Goal: Task Accomplishment & Management: Manage account settings

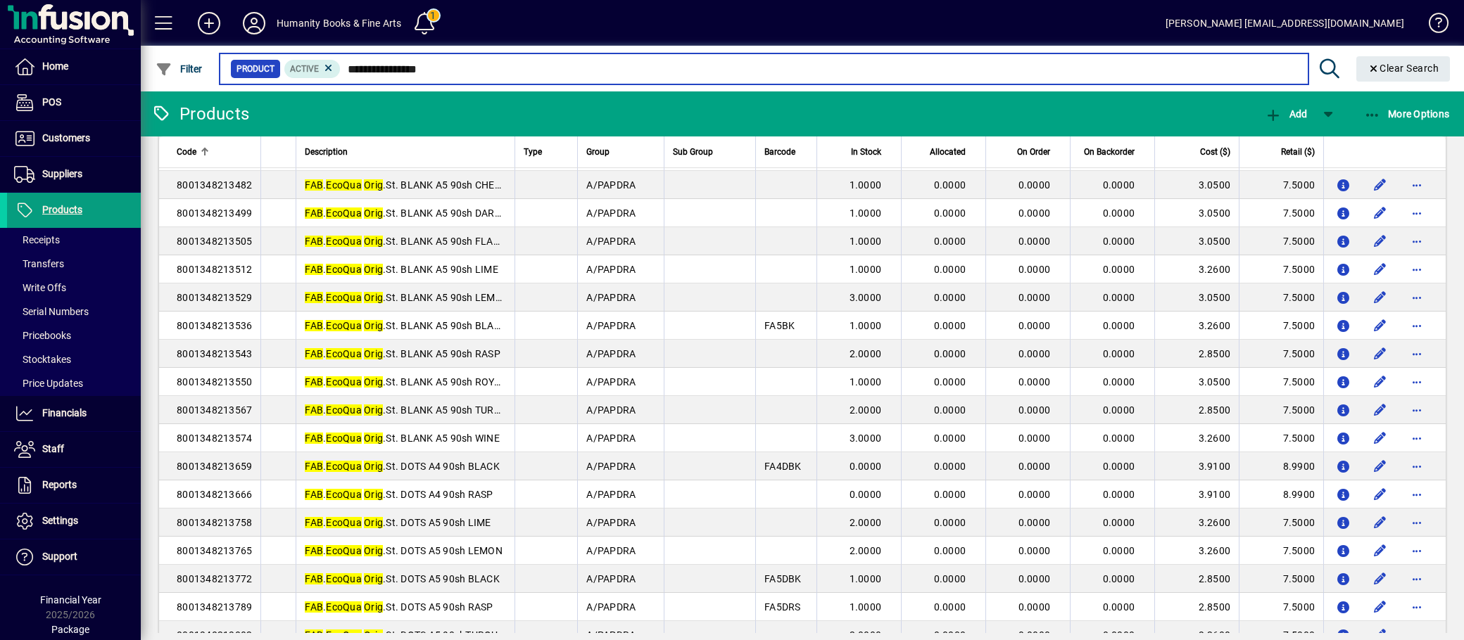
scroll to position [78, 0]
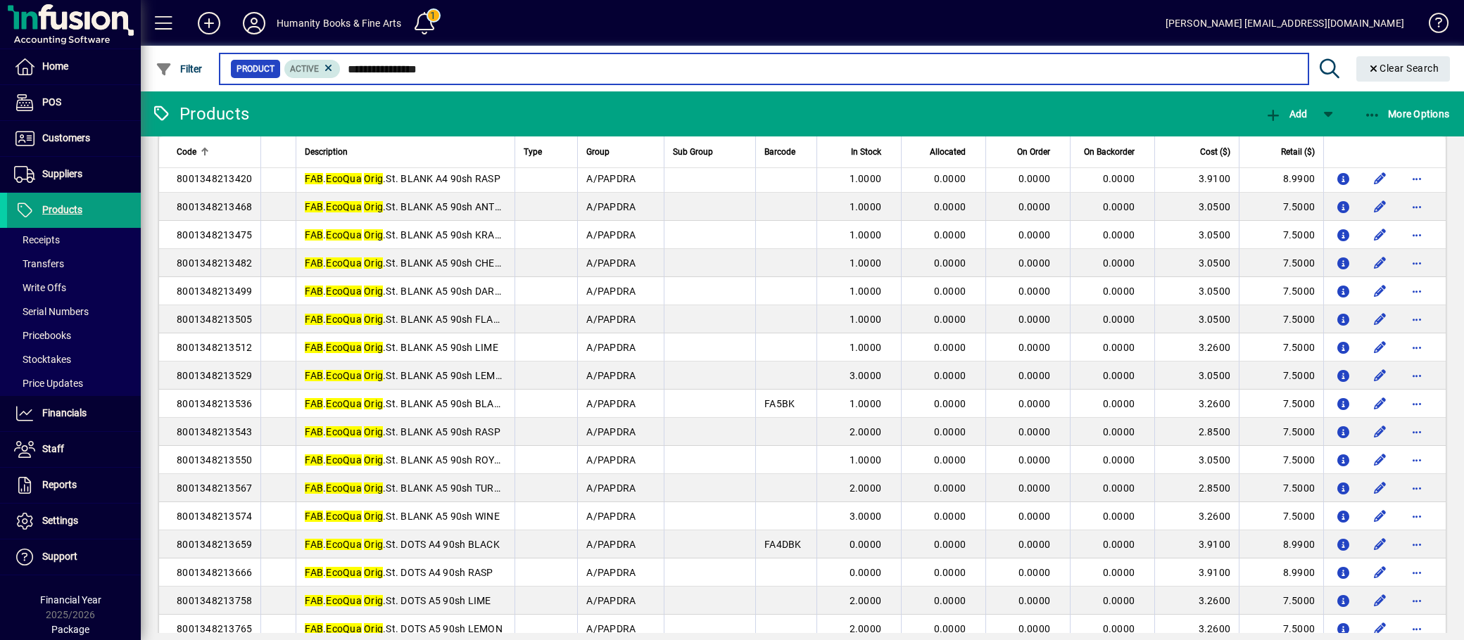
drag, startPoint x: 446, startPoint y: 71, endPoint x: 328, endPoint y: 75, distance: 118.3
click at [328, 75] on div "**********" at bounding box center [763, 69] width 1067 height 20
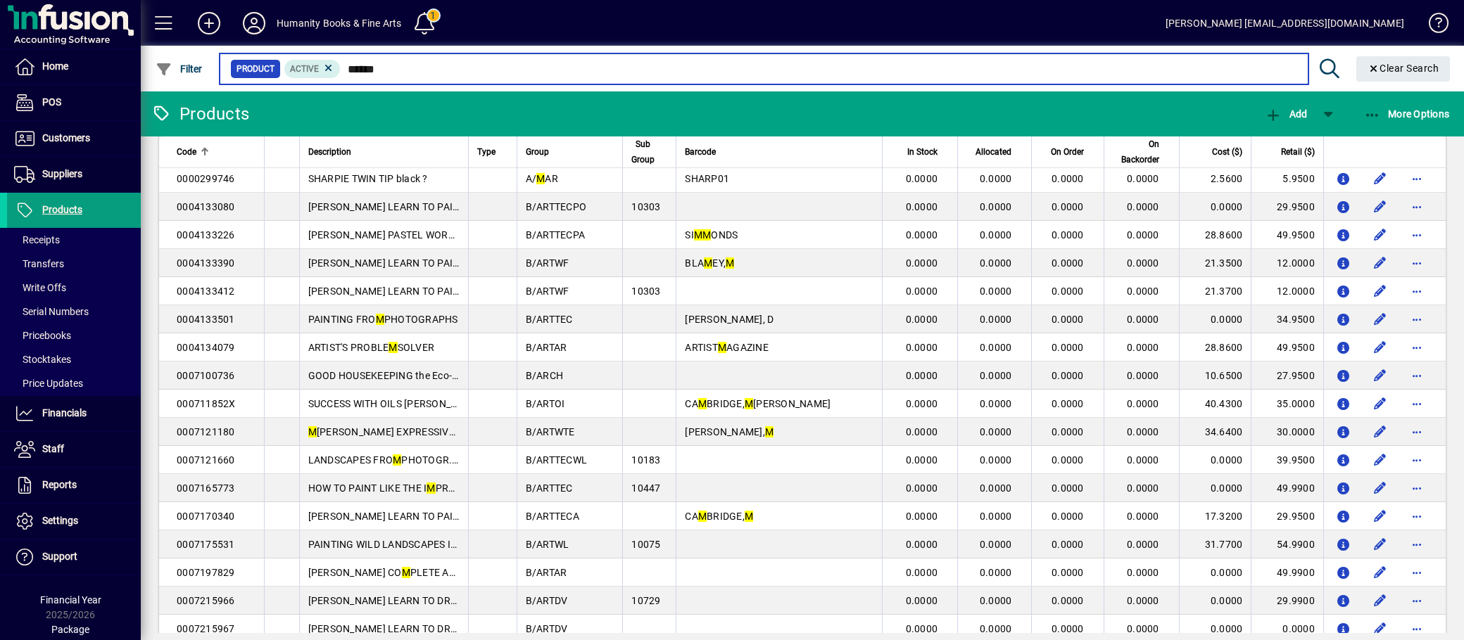
type input "******"
